Goal: Task Accomplishment & Management: Manage account settings

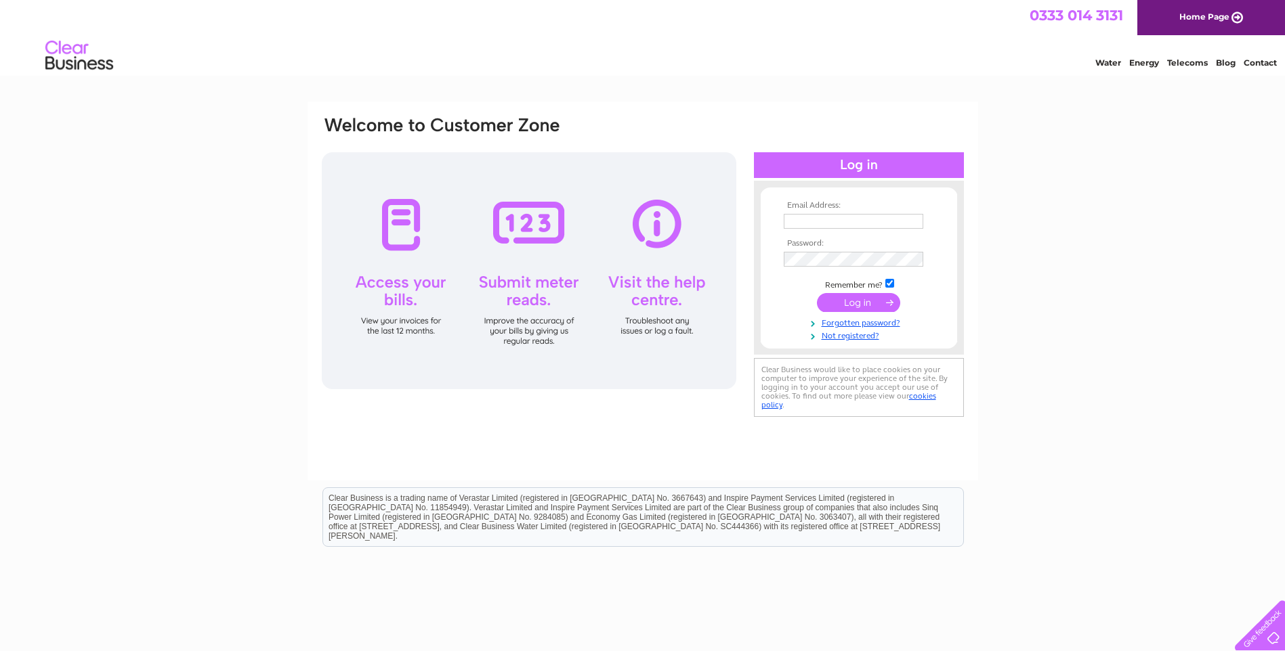
type input "meinfarming@gmail.com"
click at [861, 299] on input "submit" at bounding box center [858, 302] width 83 height 19
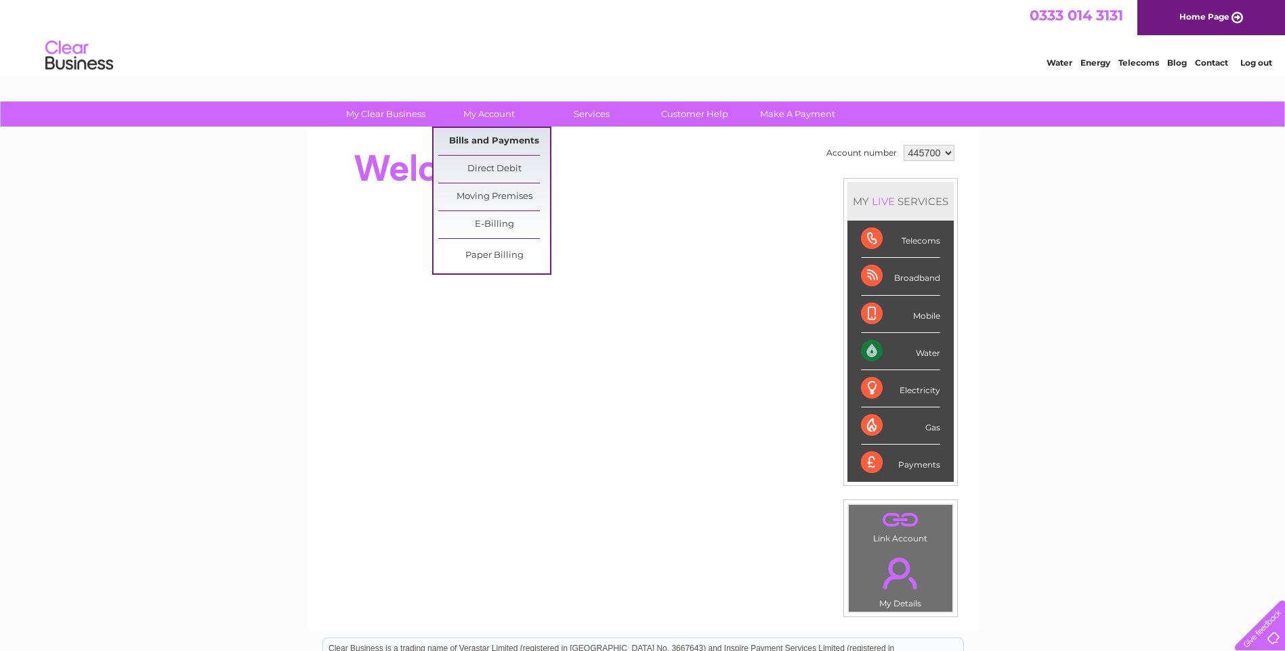
click at [480, 135] on link "Bills and Payments" at bounding box center [494, 141] width 112 height 27
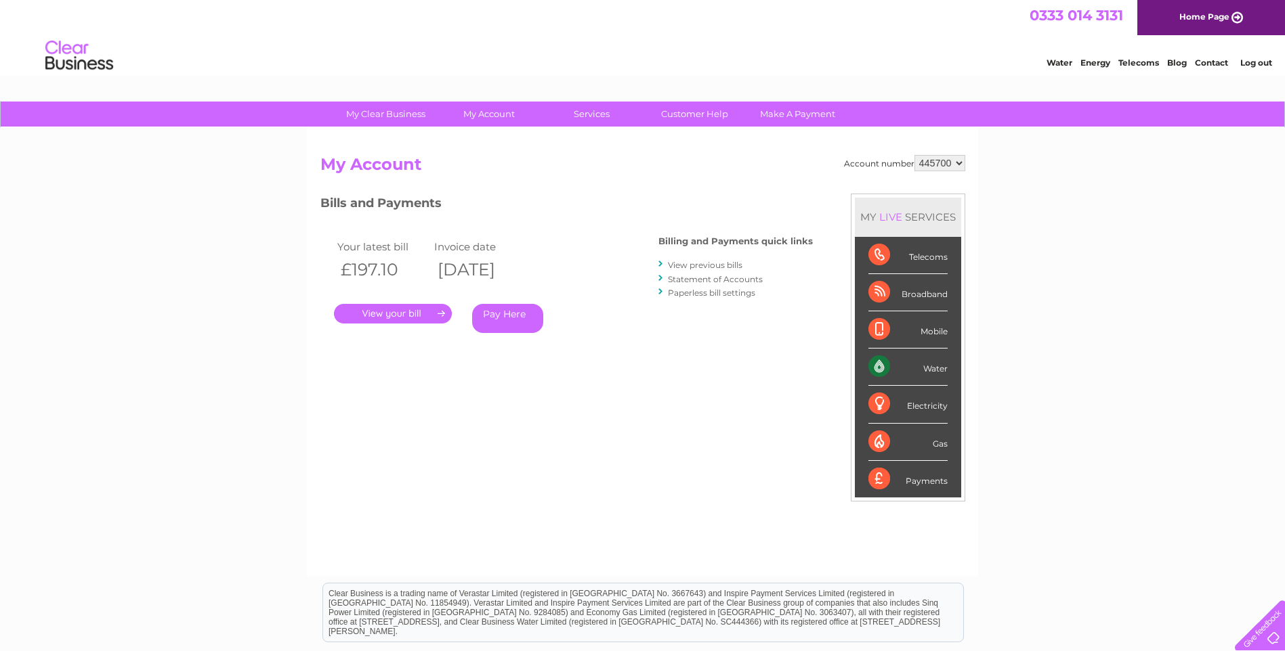
click at [427, 316] on link "." at bounding box center [393, 314] width 118 height 20
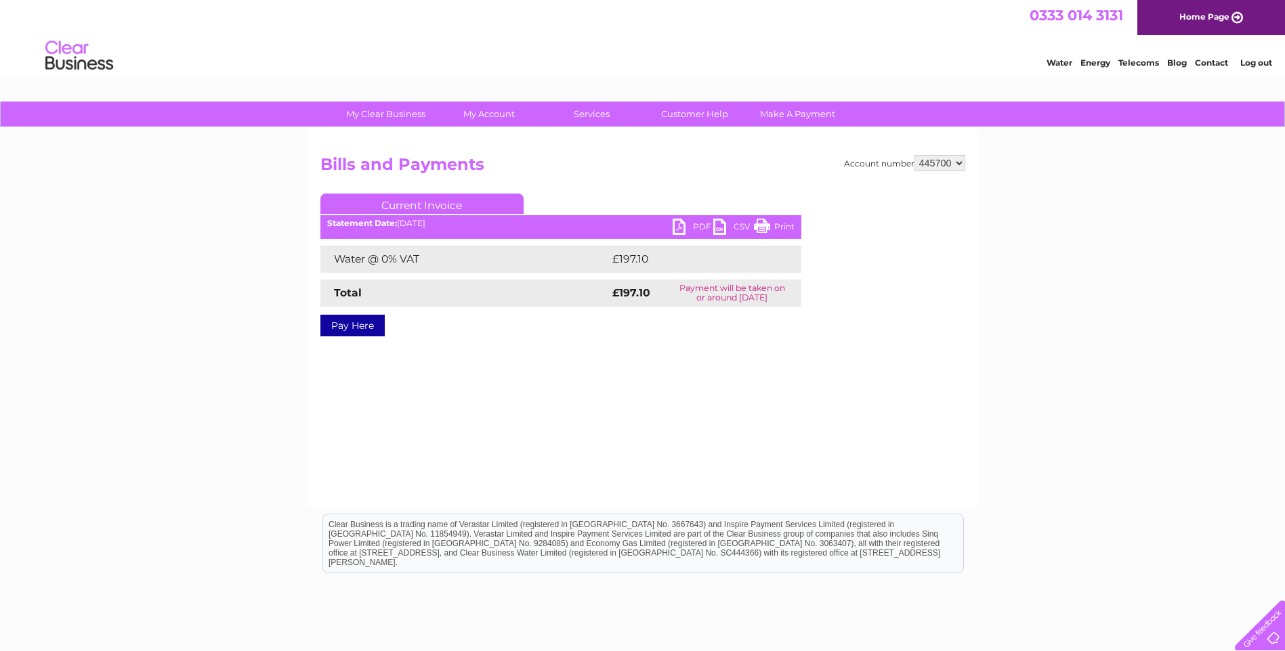
click at [676, 223] on link "PDF" at bounding box center [692, 229] width 41 height 20
